Goal: Navigation & Orientation: Find specific page/section

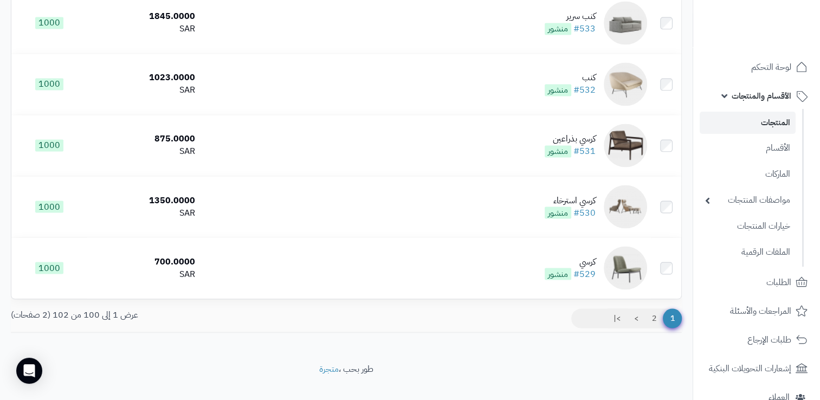
scroll to position [6027, 0]
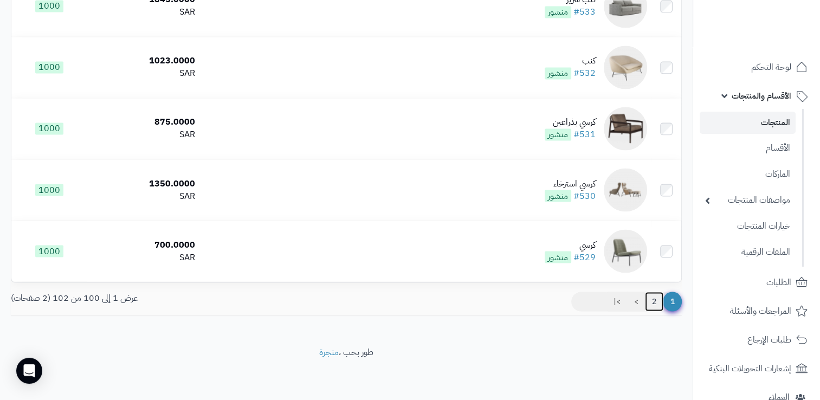
click at [654, 303] on link "2" at bounding box center [654, 302] width 18 height 20
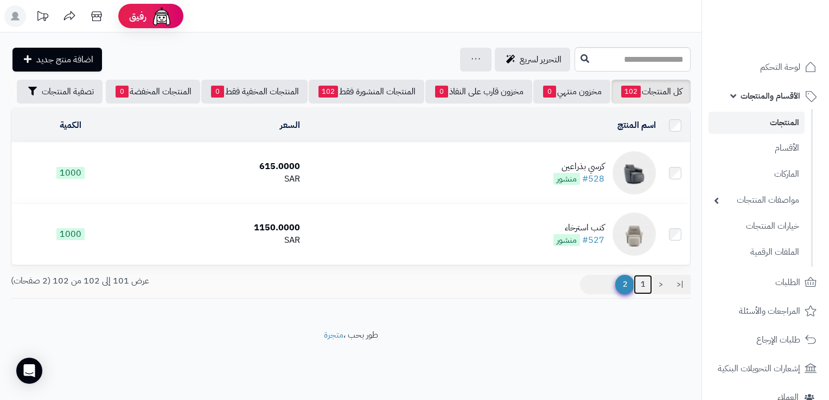
click at [637, 292] on link "1" at bounding box center [642, 285] width 18 height 20
